Goal: Information Seeking & Learning: Learn about a topic

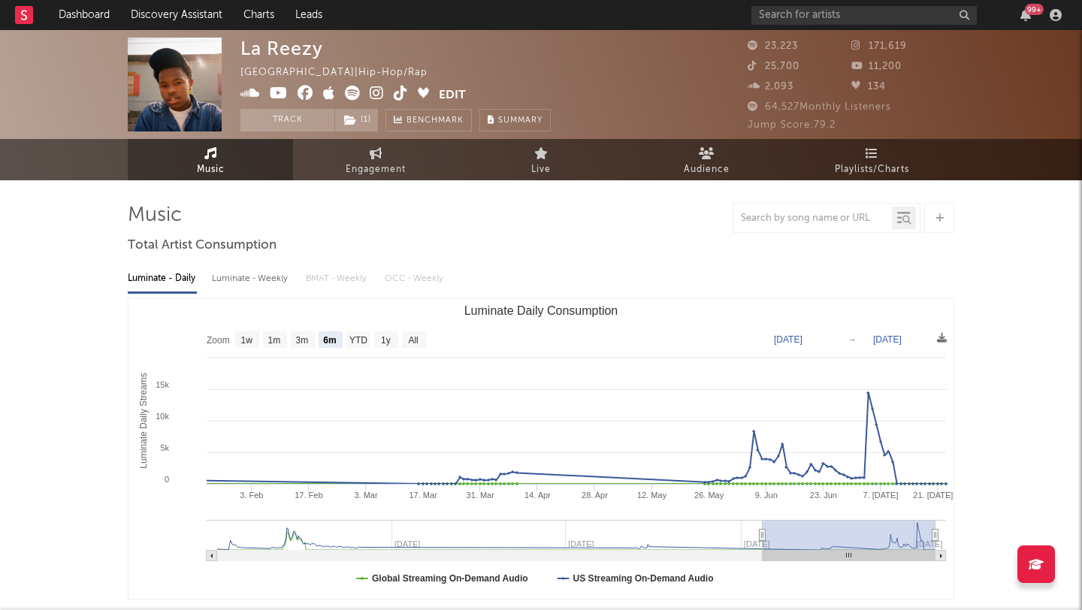
select select "6m"
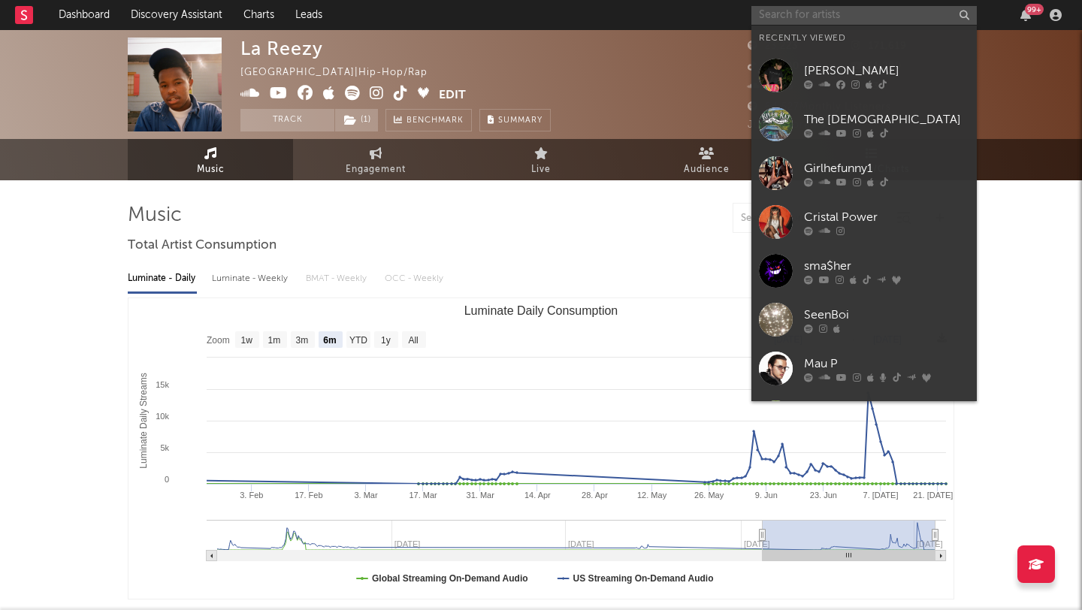
click at [816, 17] on input "text" at bounding box center [863, 15] width 225 height 19
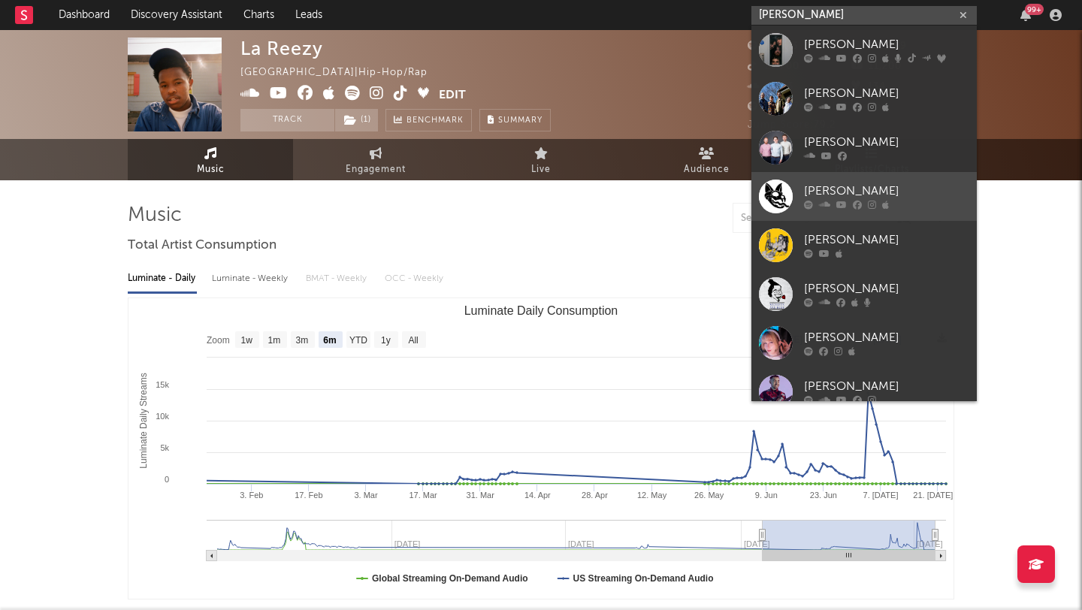
type input "lovejoy"
click at [874, 201] on icon at bounding box center [872, 205] width 8 height 9
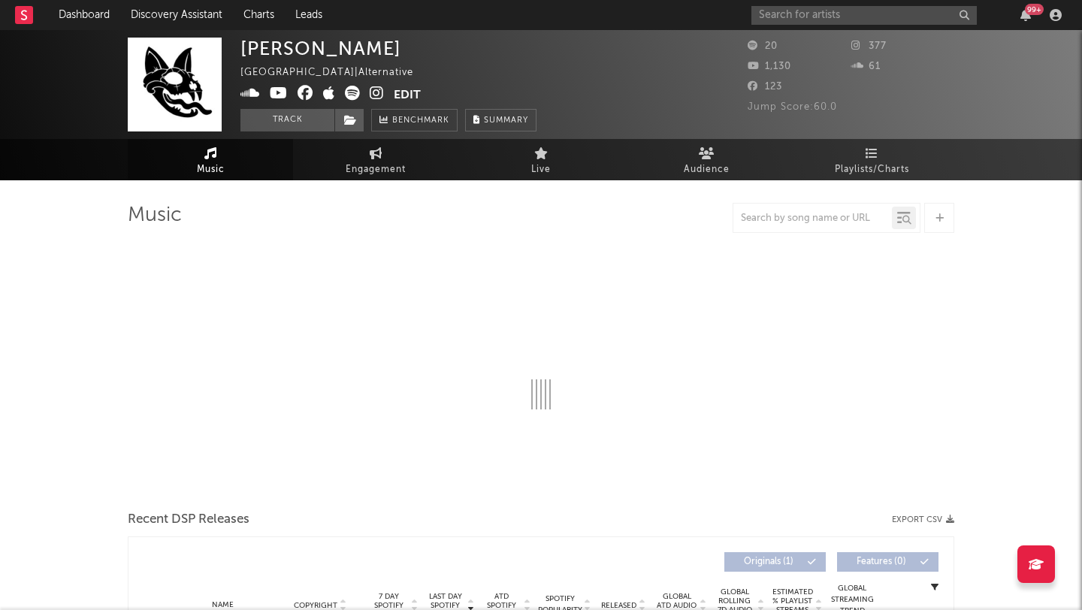
select select "1w"
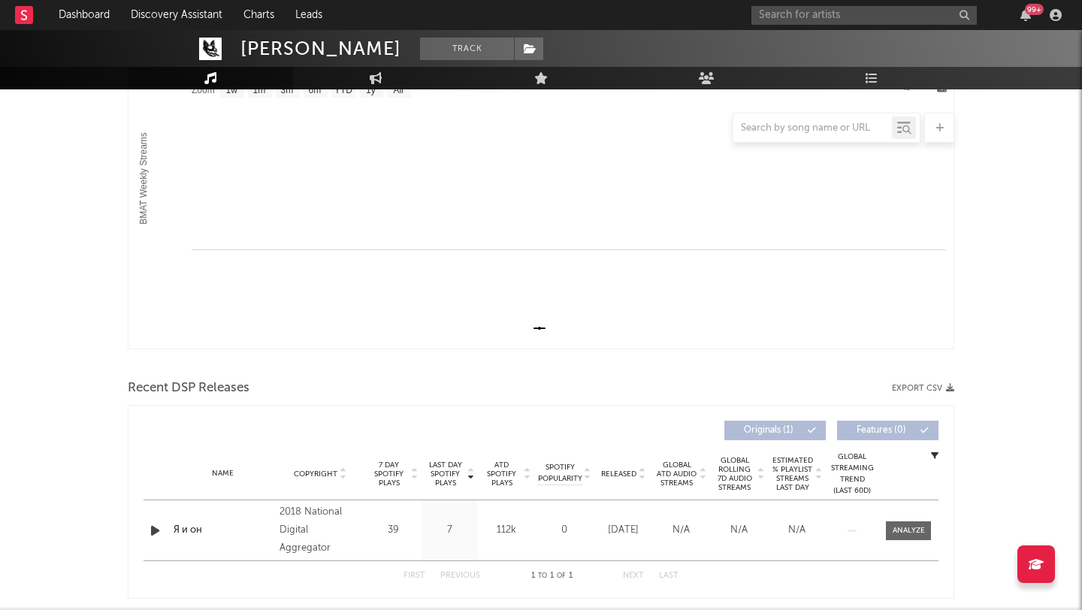
scroll to position [278, 0]
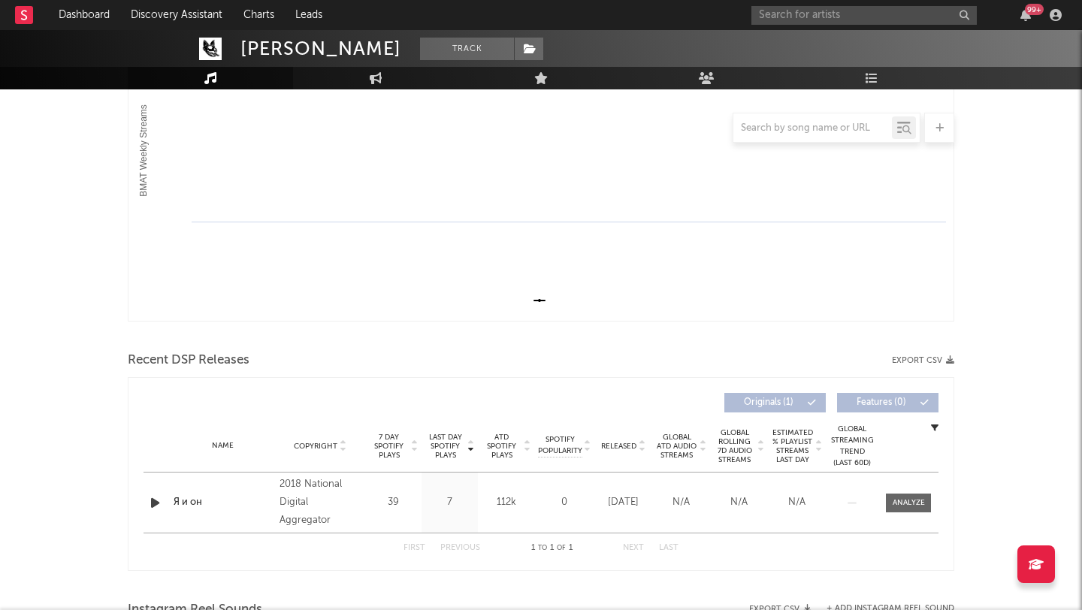
click at [840, 24] on div "99 +" at bounding box center [908, 15] width 315 height 30
click at [838, 20] on input "text" at bounding box center [863, 15] width 225 height 19
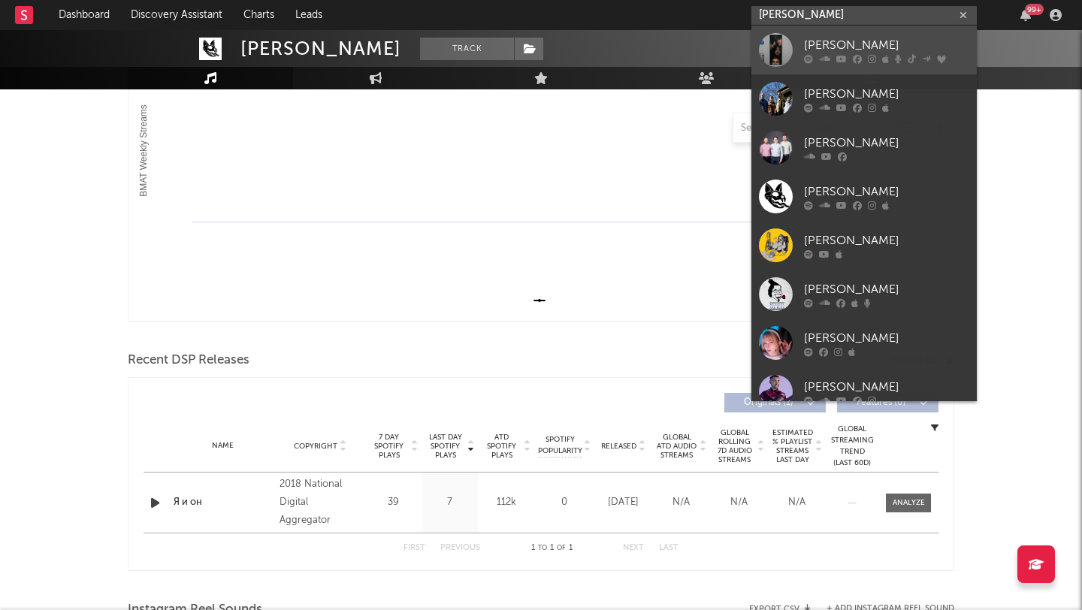
type input "lovejoy"
click at [819, 36] on div "Lovejoy" at bounding box center [886, 45] width 165 height 18
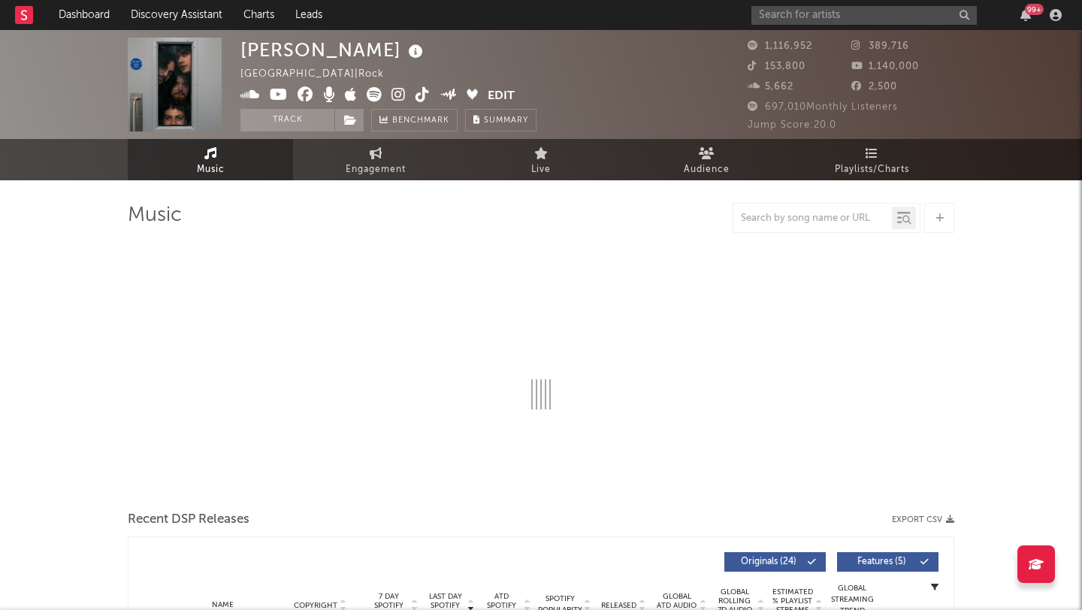
select select "6m"
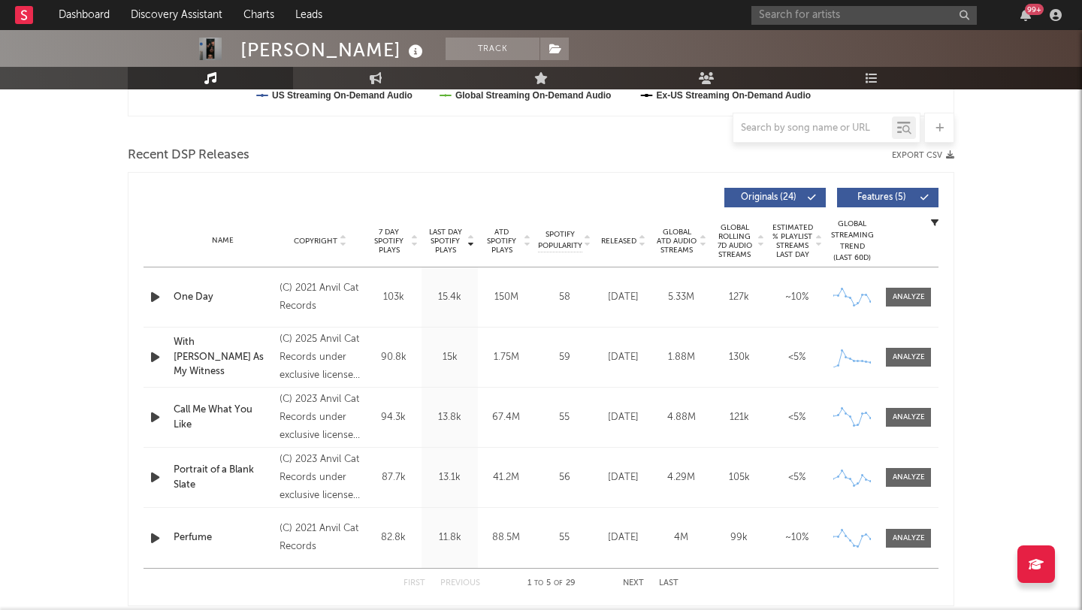
scroll to position [487, 0]
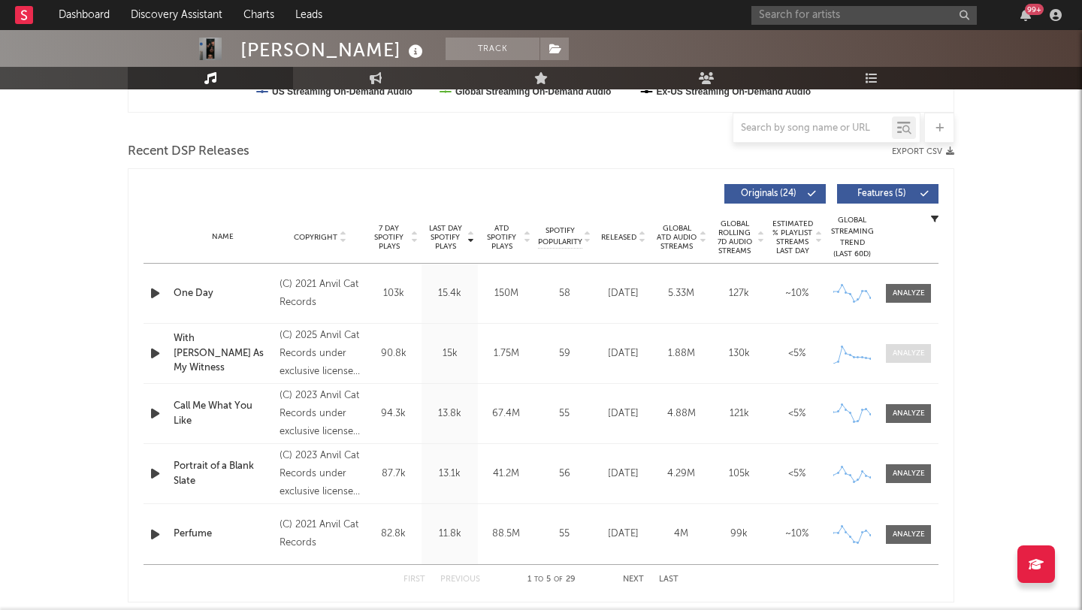
click at [905, 357] on div at bounding box center [908, 353] width 32 height 11
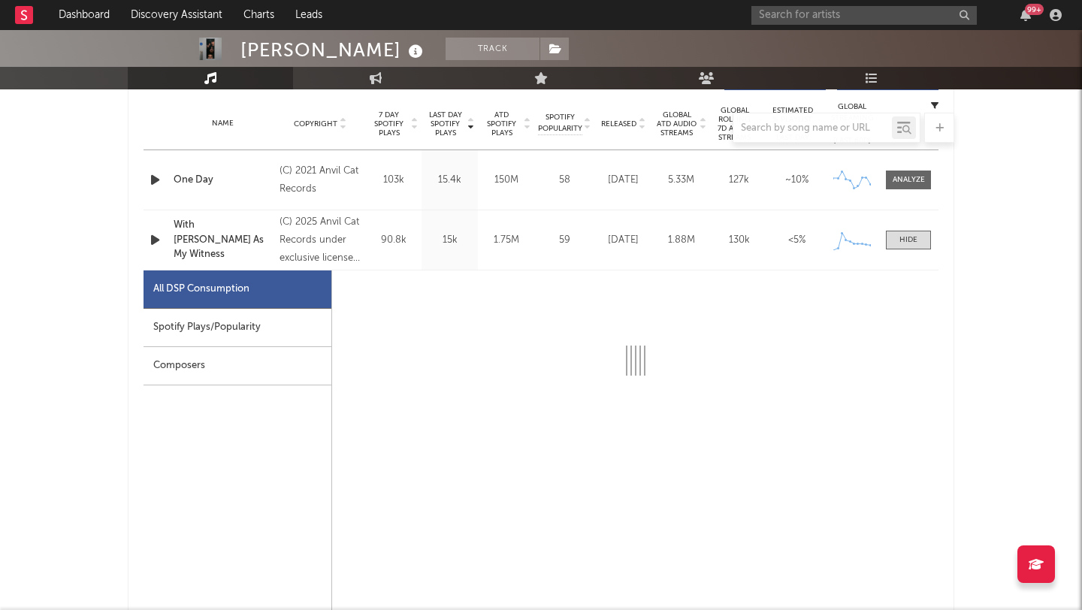
select select "1w"
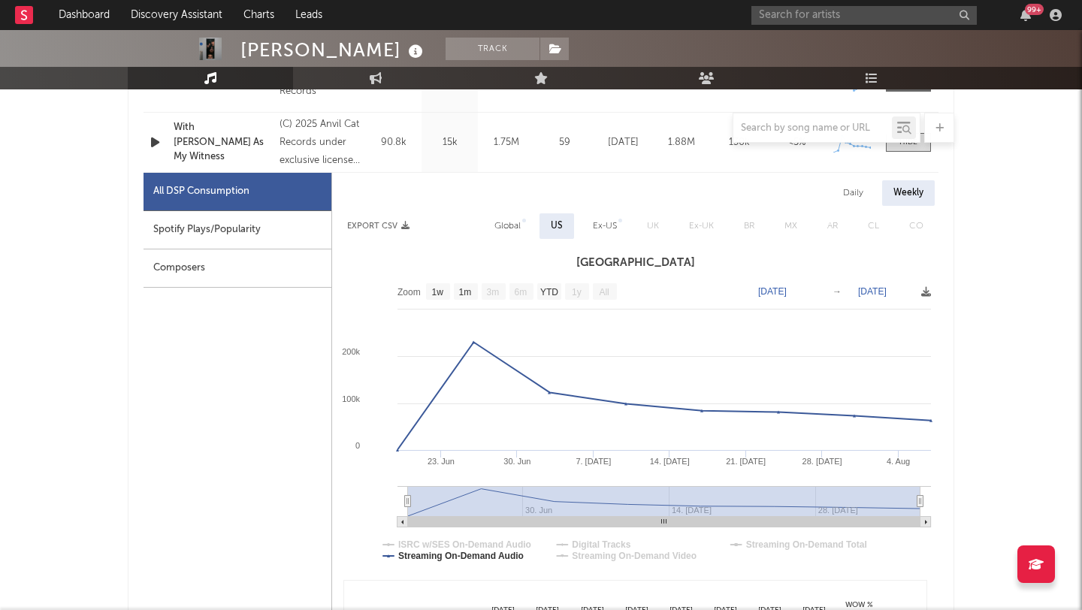
scroll to position [660, 0]
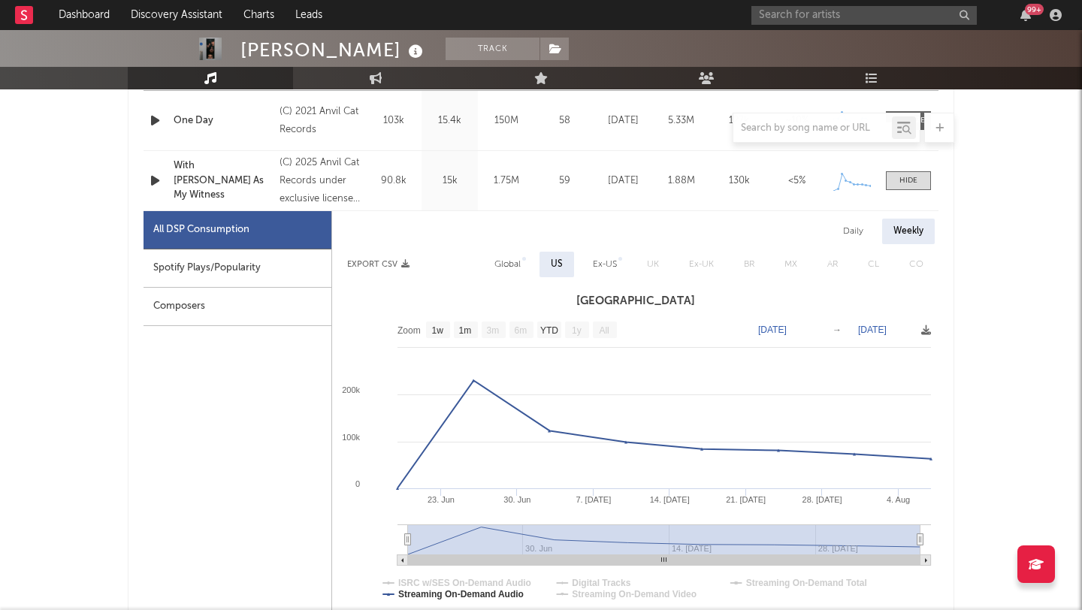
click at [851, 231] on div "Daily" at bounding box center [853, 232] width 43 height 26
select select "1w"
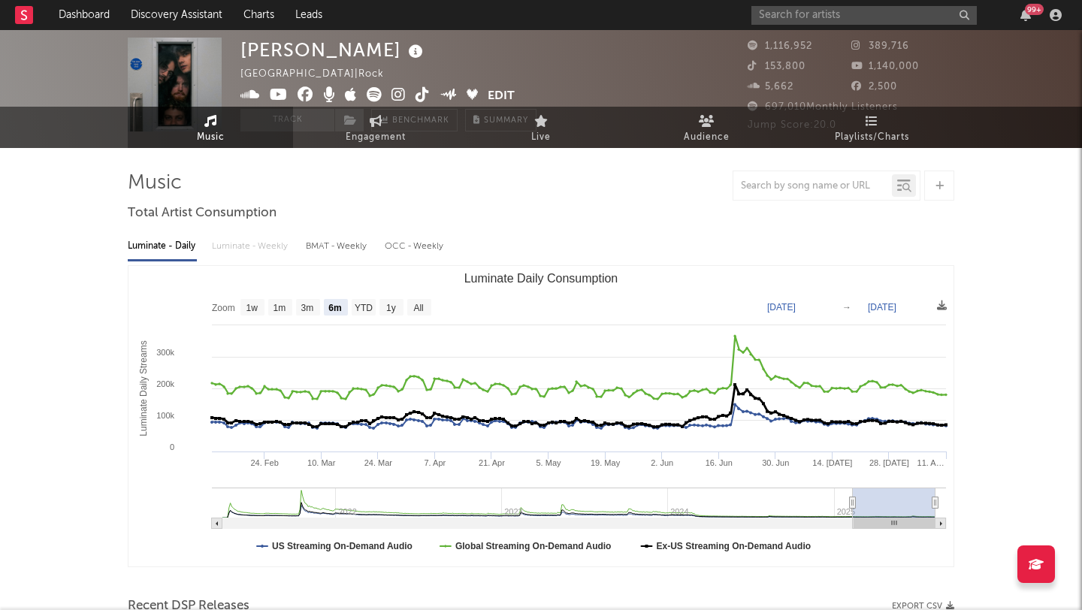
scroll to position [0, 0]
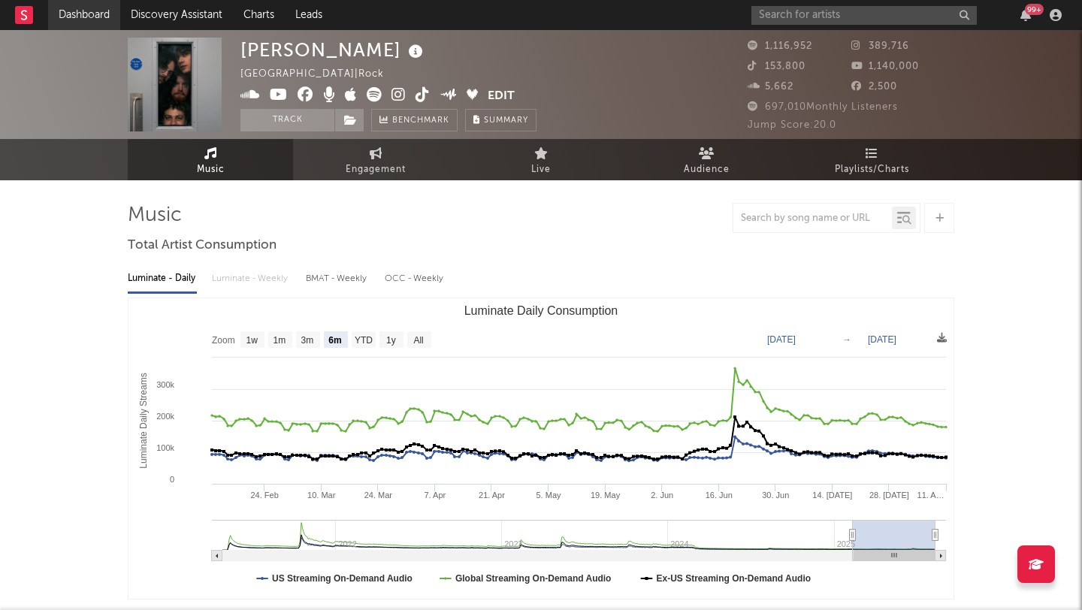
click at [80, 15] on link "Dashboard" at bounding box center [84, 15] width 72 height 30
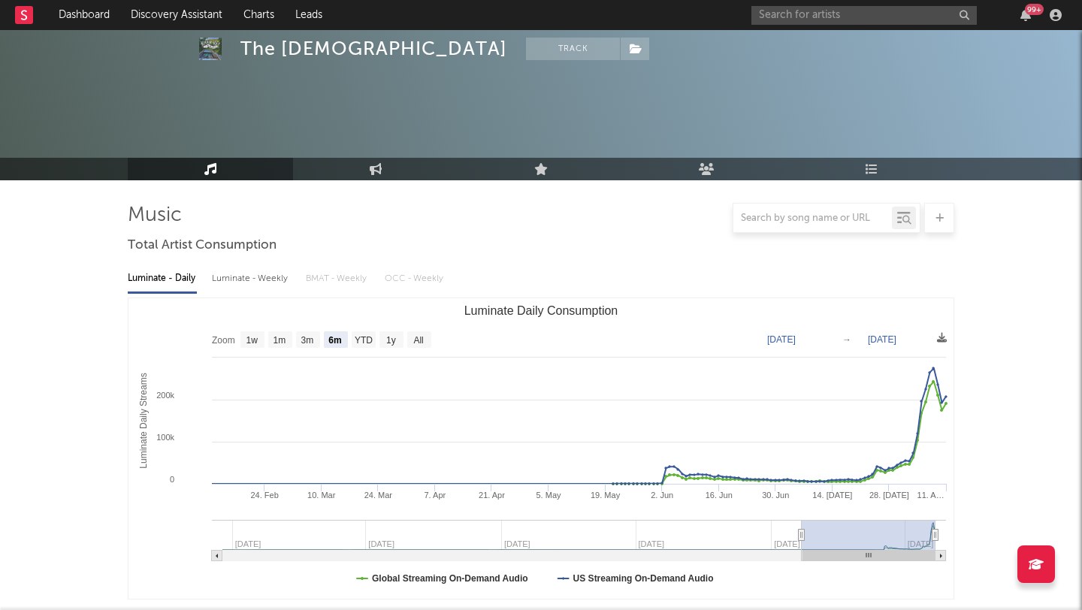
select select "6m"
select select "1w"
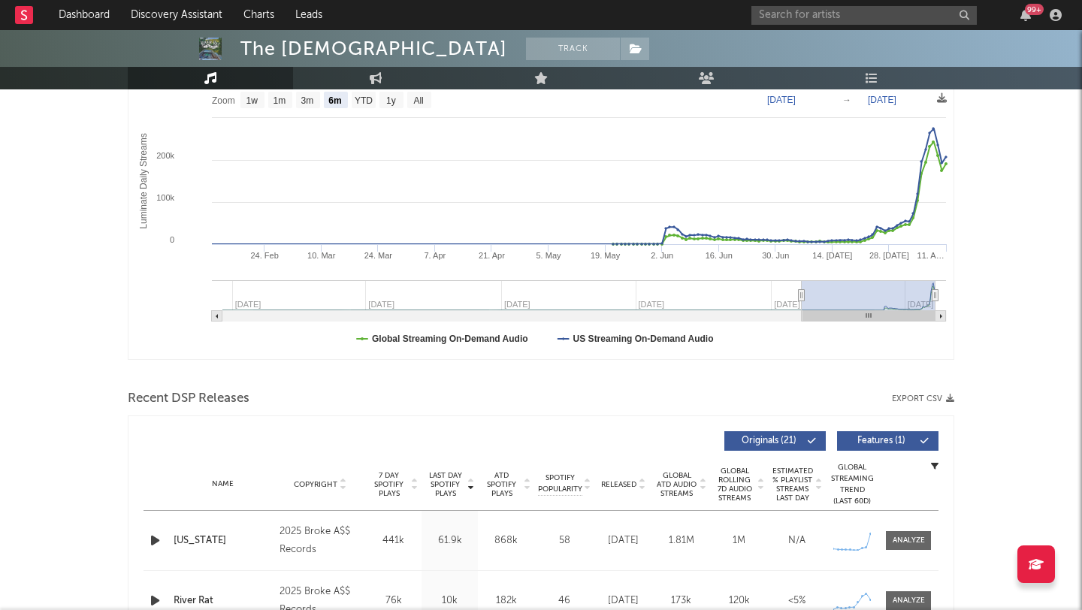
scroll to position [0, 0]
